Goal: Find specific page/section: Find specific page/section

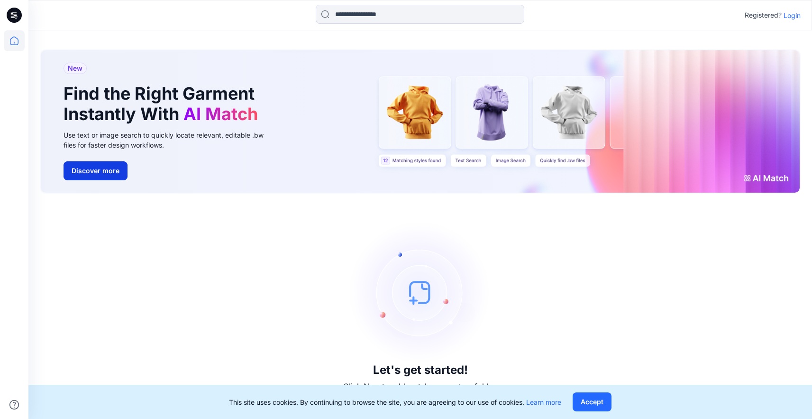
click at [94, 165] on button "Discover more" at bounding box center [96, 170] width 64 height 19
click at [14, 18] on icon at bounding box center [14, 15] width 15 height 15
click at [13, 39] on icon at bounding box center [14, 40] width 21 height 21
click at [593, 402] on button "Accept" at bounding box center [592, 401] width 39 height 19
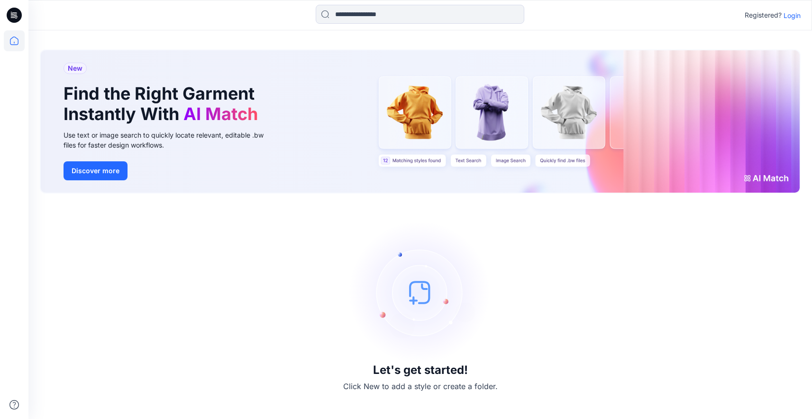
click at [792, 21] on div "Registered? Login" at bounding box center [419, 15] width 783 height 21
click at [792, 19] on p "Login" at bounding box center [792, 15] width 17 height 10
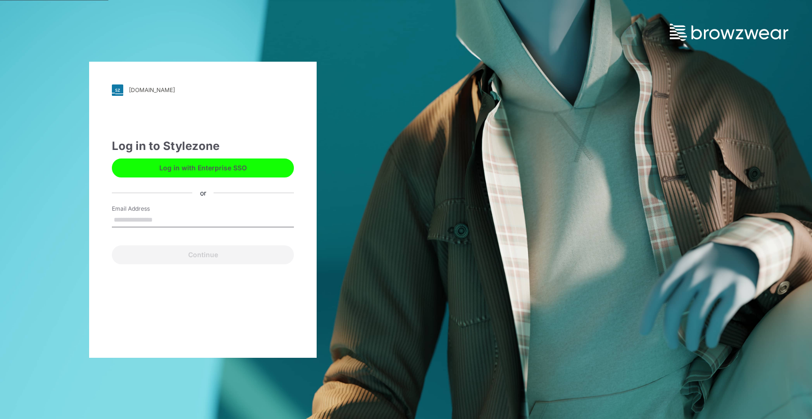
type input "**********"
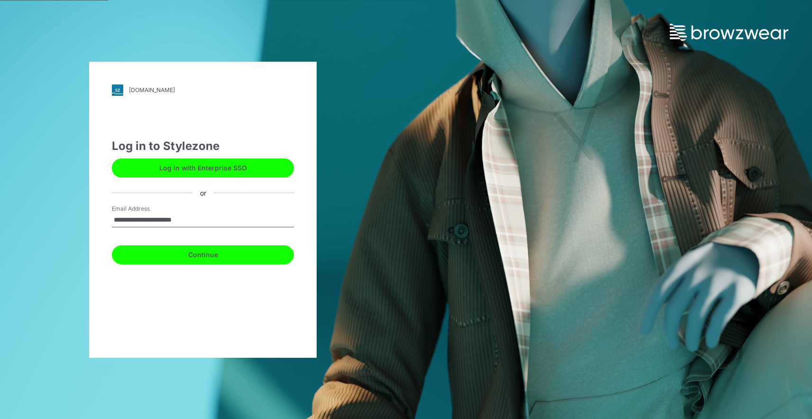
click at [195, 256] on button "Continue" at bounding box center [203, 254] width 182 height 19
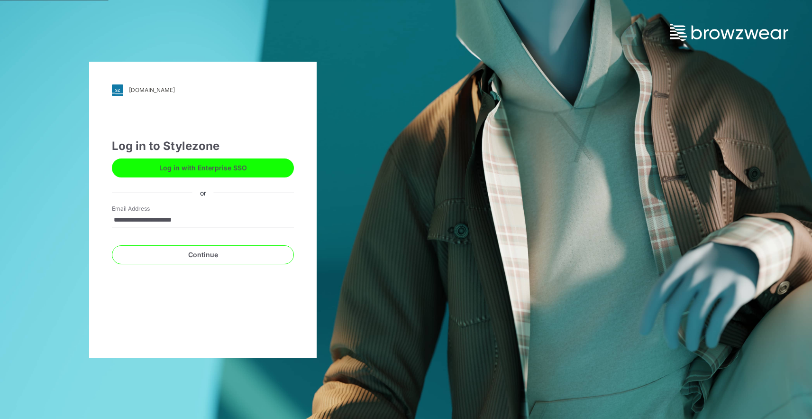
click at [210, 173] on button "Log in with Enterprise SSO" at bounding box center [203, 167] width 182 height 19
type input "**********"
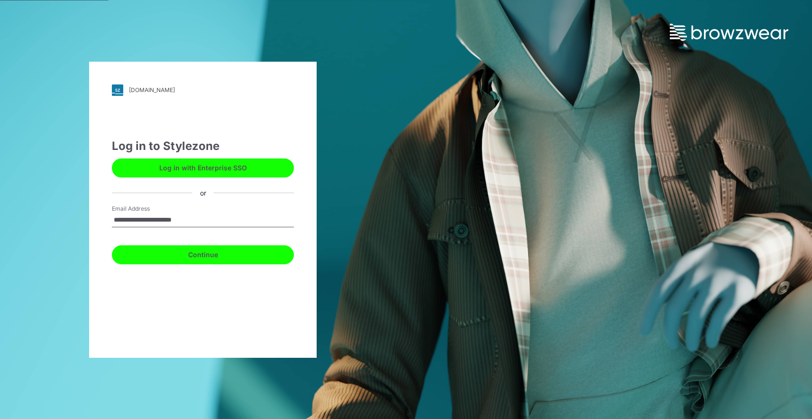
click at [180, 250] on button "Continue" at bounding box center [203, 254] width 182 height 19
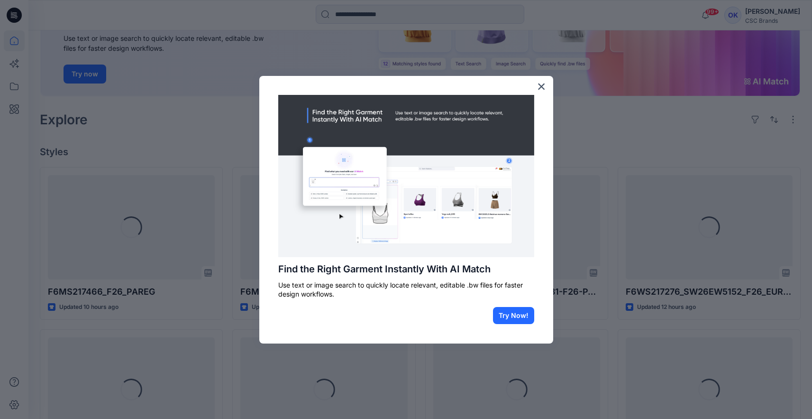
scroll to position [130, 0]
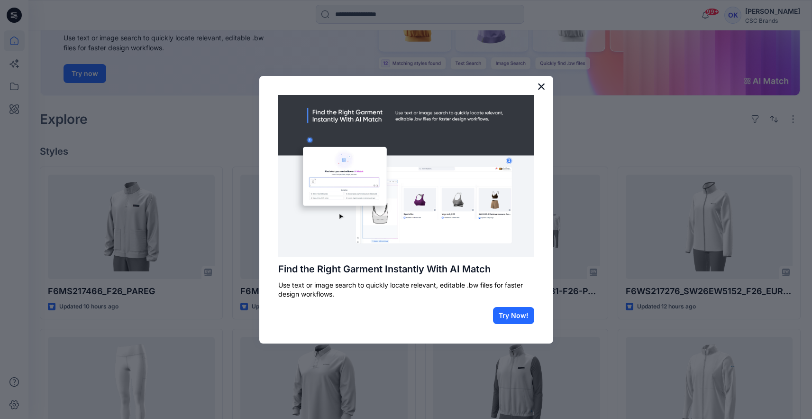
click at [540, 83] on button "×" at bounding box center [541, 86] width 9 height 15
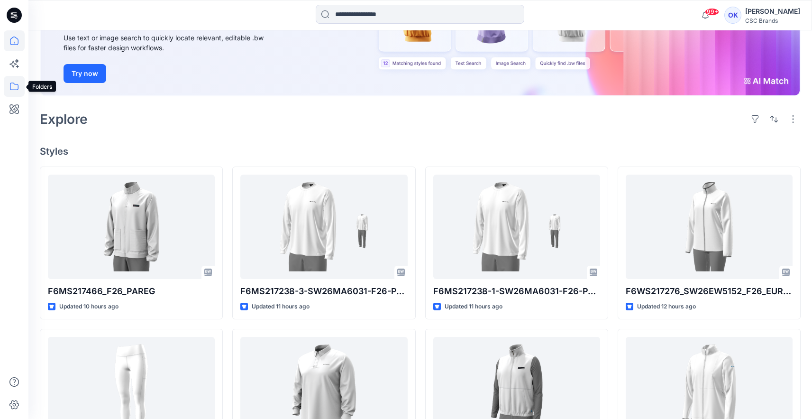
click at [10, 84] on icon at bounding box center [14, 86] width 9 height 8
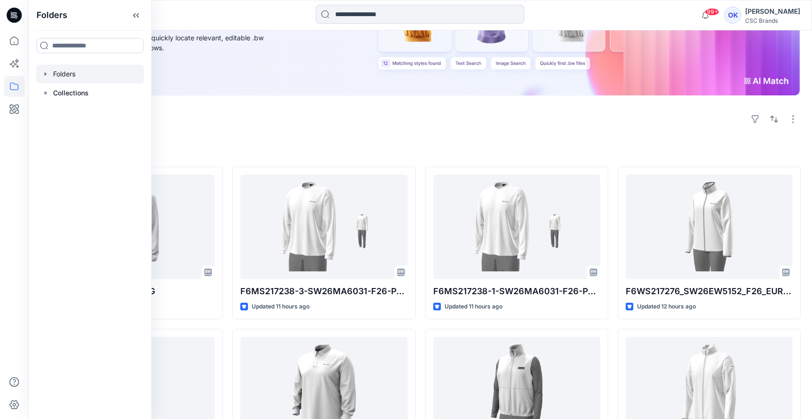
click at [69, 72] on div at bounding box center [90, 73] width 108 height 19
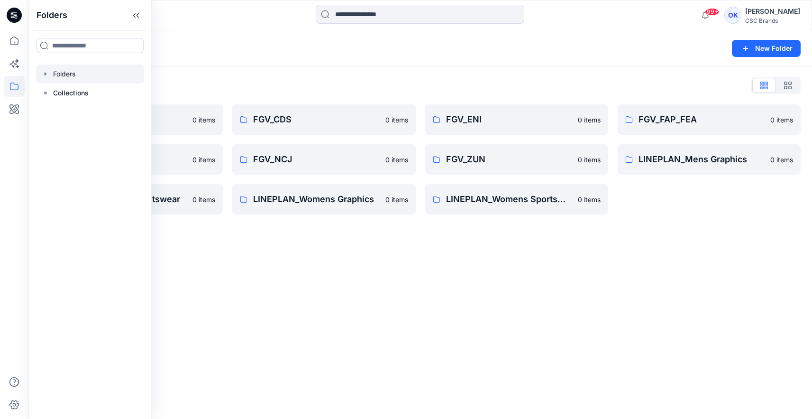
click at [269, 297] on div "Folders New Folder Folders List BLOCK BOOKS 0 items FGV_KPA 0 items LINEPLAN_Me…" at bounding box center [420, 224] width 784 height 388
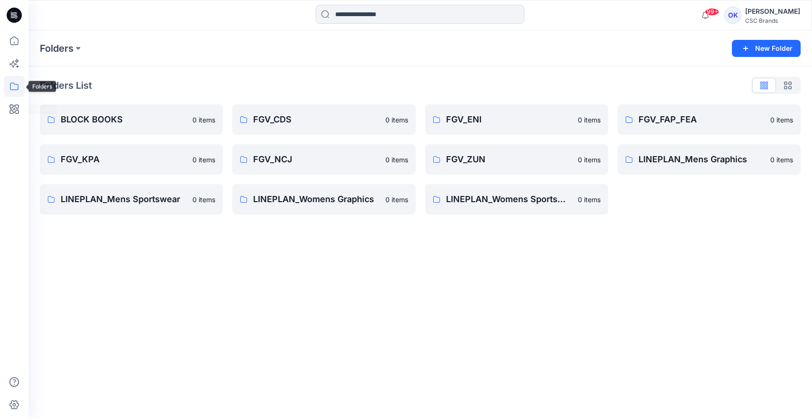
click at [17, 84] on icon at bounding box center [14, 86] width 9 height 8
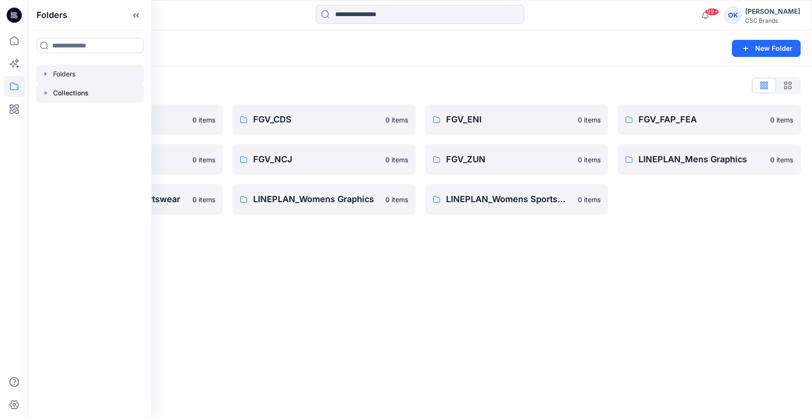
click at [58, 96] on p "Collections" at bounding box center [71, 92] width 36 height 11
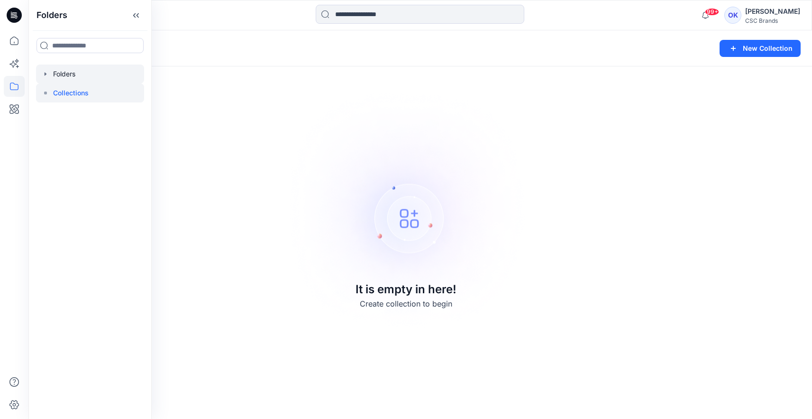
click at [68, 74] on div at bounding box center [90, 73] width 108 height 19
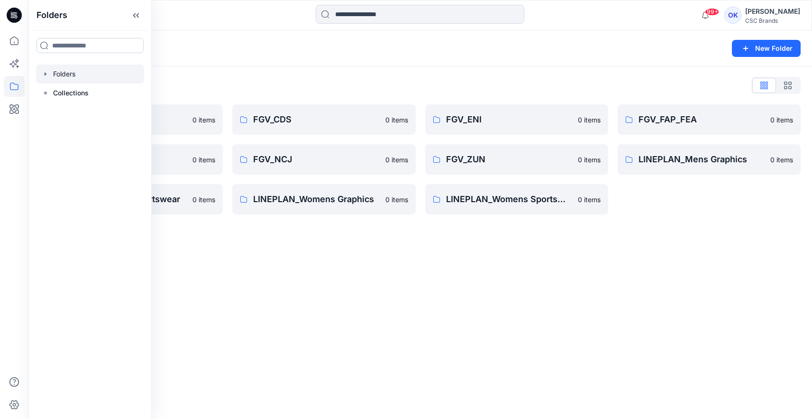
click at [83, 50] on input at bounding box center [90, 45] width 107 height 15
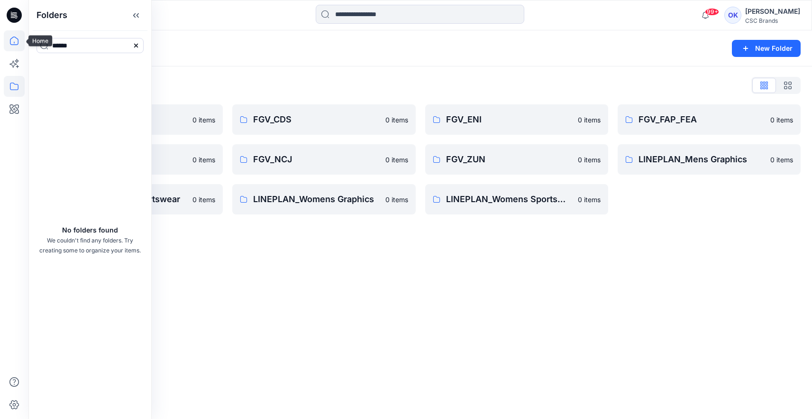
type input "******"
click at [17, 45] on icon at bounding box center [14, 41] width 9 height 9
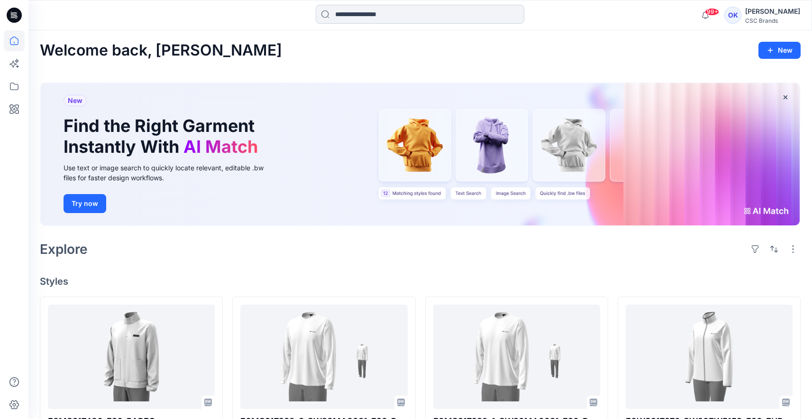
click at [370, 16] on input at bounding box center [420, 14] width 209 height 19
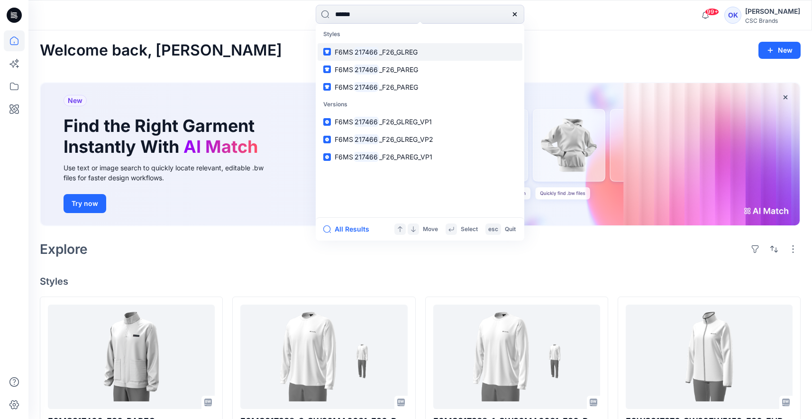
type input "******"
click at [369, 54] on mark "217466" at bounding box center [366, 51] width 26 height 11
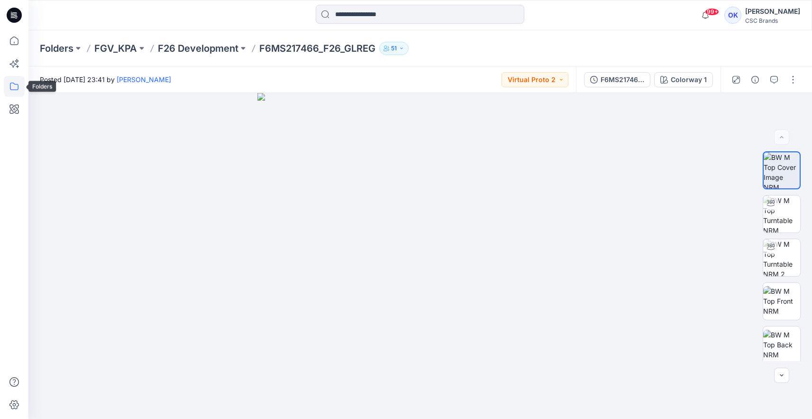
click at [11, 89] on icon at bounding box center [14, 86] width 9 height 8
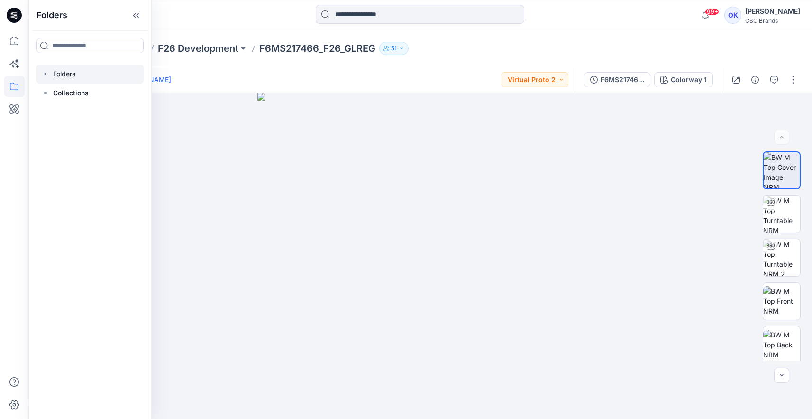
click at [71, 79] on div at bounding box center [90, 73] width 108 height 19
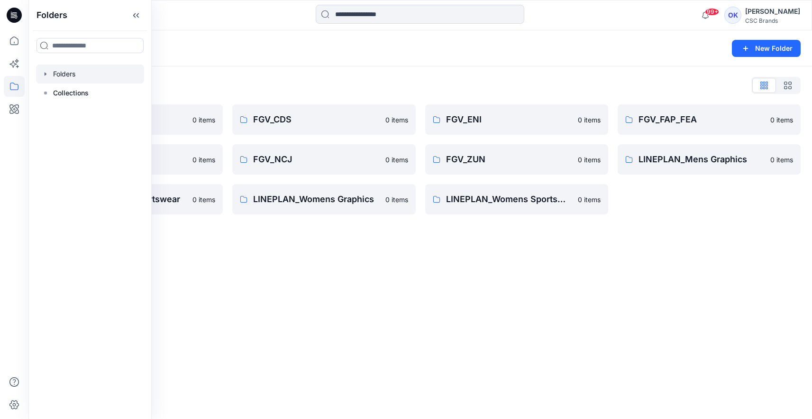
click at [314, 284] on div "Folders New Folder Folders List BLOCK BOOKS 0 items FGV_KPA 0 items LINEPLAN_Me…" at bounding box center [420, 224] width 784 height 388
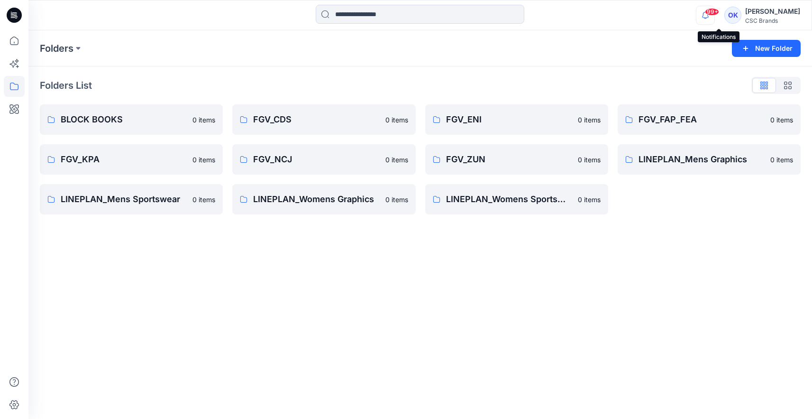
click at [714, 19] on icon "button" at bounding box center [705, 15] width 18 height 19
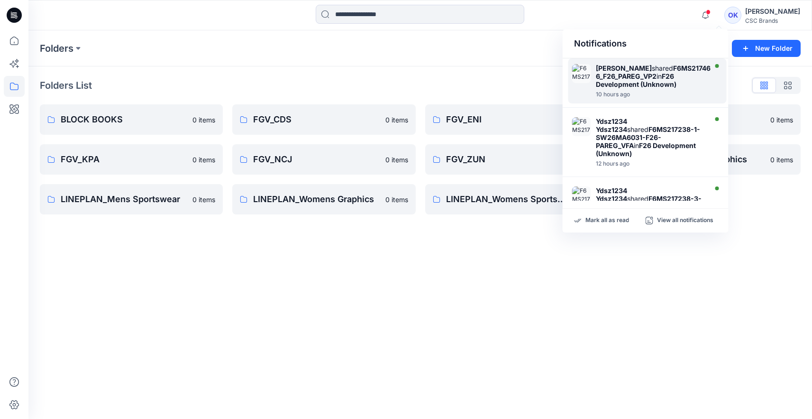
click at [651, 70] on div "Mijan Uddin shared F6MS217466_F26_PAREG_VP2 in F26 Development (Unknown)" at bounding box center [655, 76] width 118 height 24
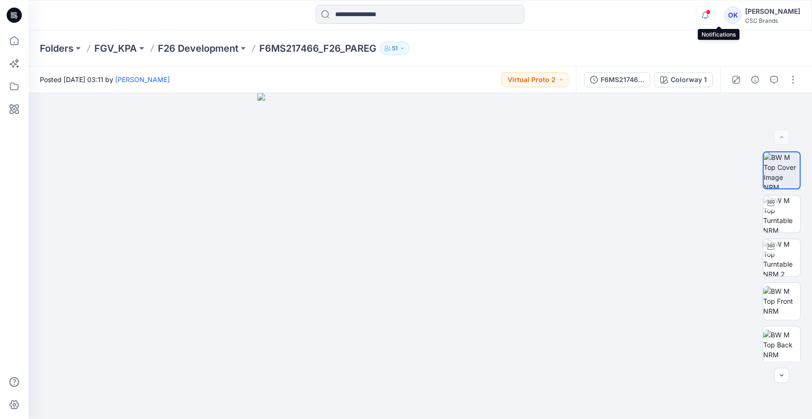
click at [714, 21] on icon "button" at bounding box center [705, 15] width 18 height 19
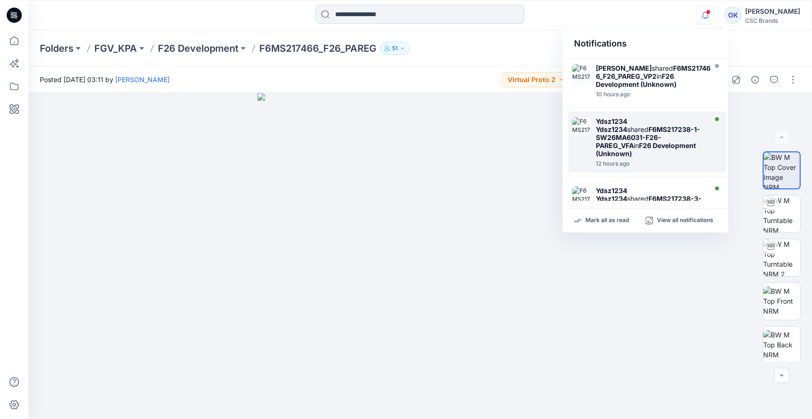
click at [627, 122] on strong "Ydsz1234 Ydsz1234" at bounding box center [611, 125] width 31 height 16
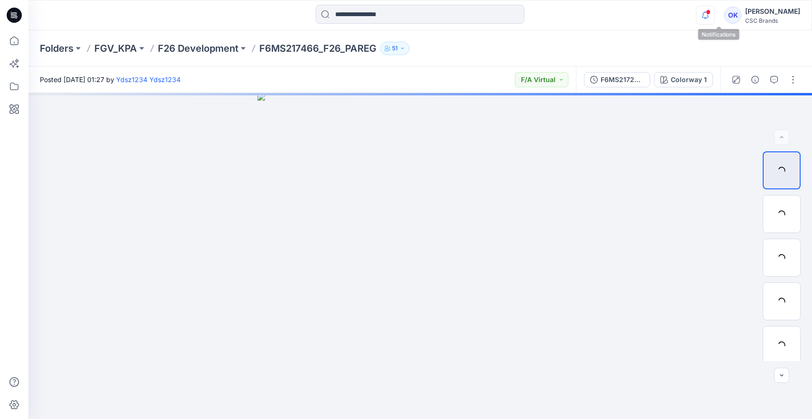
click at [714, 15] on icon "button" at bounding box center [705, 15] width 18 height 19
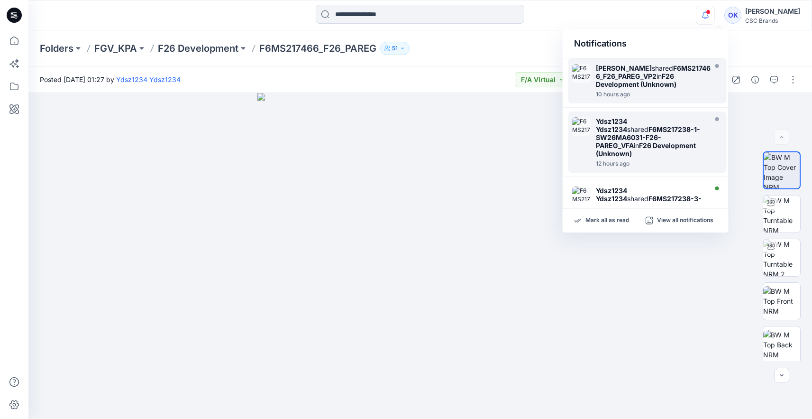
click at [671, 88] on div at bounding box center [655, 89] width 118 height 2
